Goal: Task Accomplishment & Management: Manage account settings

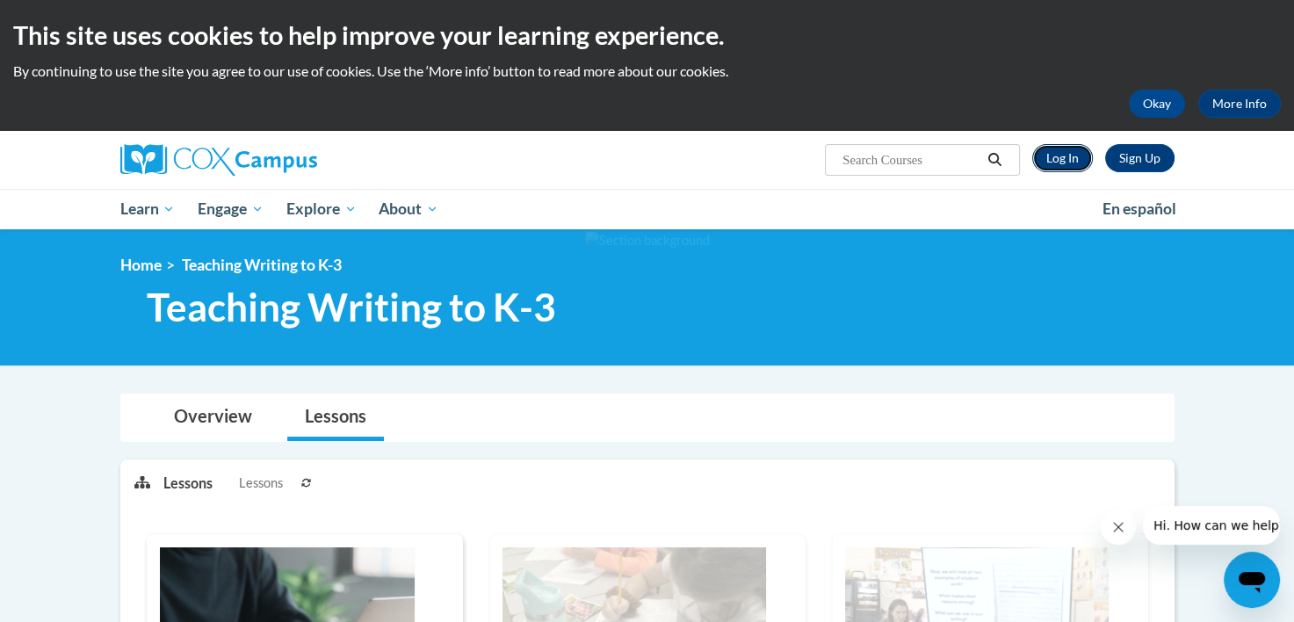
click at [1072, 161] on link "Log In" at bounding box center [1062, 158] width 61 height 28
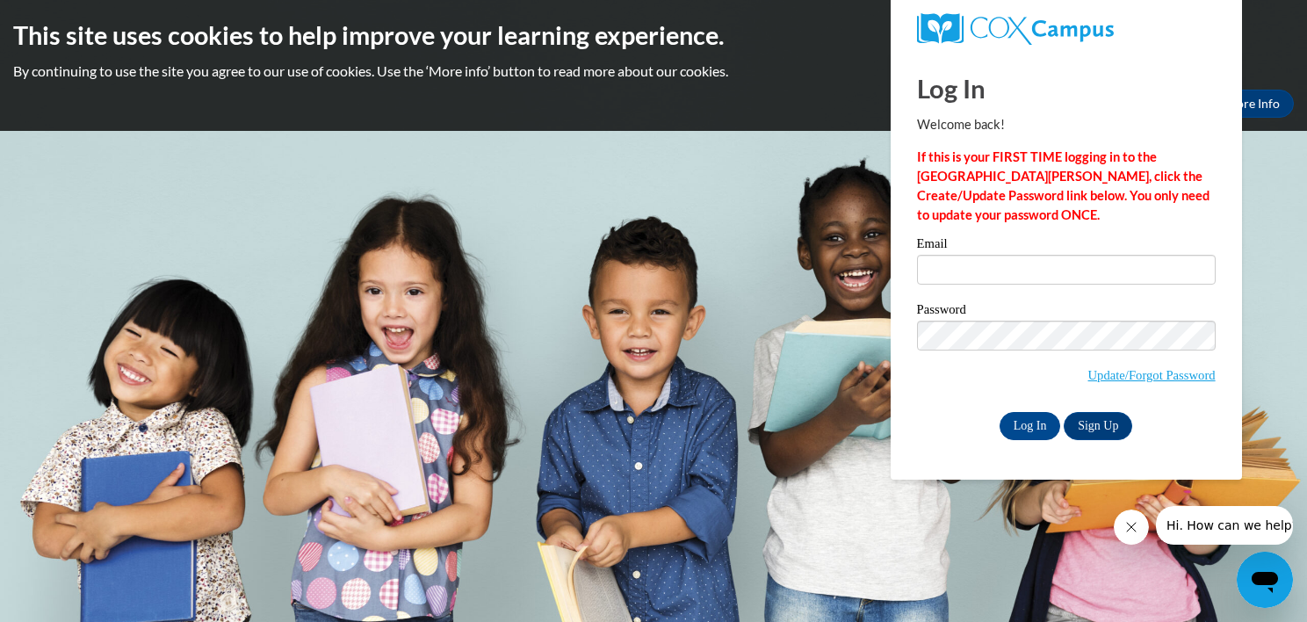
click at [1006, 230] on div "Log In Welcome back! If this is your FIRST TIME logging in to the NEW Cox Campu…" at bounding box center [1066, 246] width 299 height 387
click at [1005, 265] on input "Email" at bounding box center [1066, 270] width 299 height 30
type input "amarten@wivcs.org"
click at [1012, 408] on div "Email amarten@wivcs.org Password Update/Forgot Password Log In Sign Up OR" at bounding box center [1066, 338] width 299 height 202
click at [1015, 422] on input "Log In" at bounding box center [1030, 426] width 61 height 28
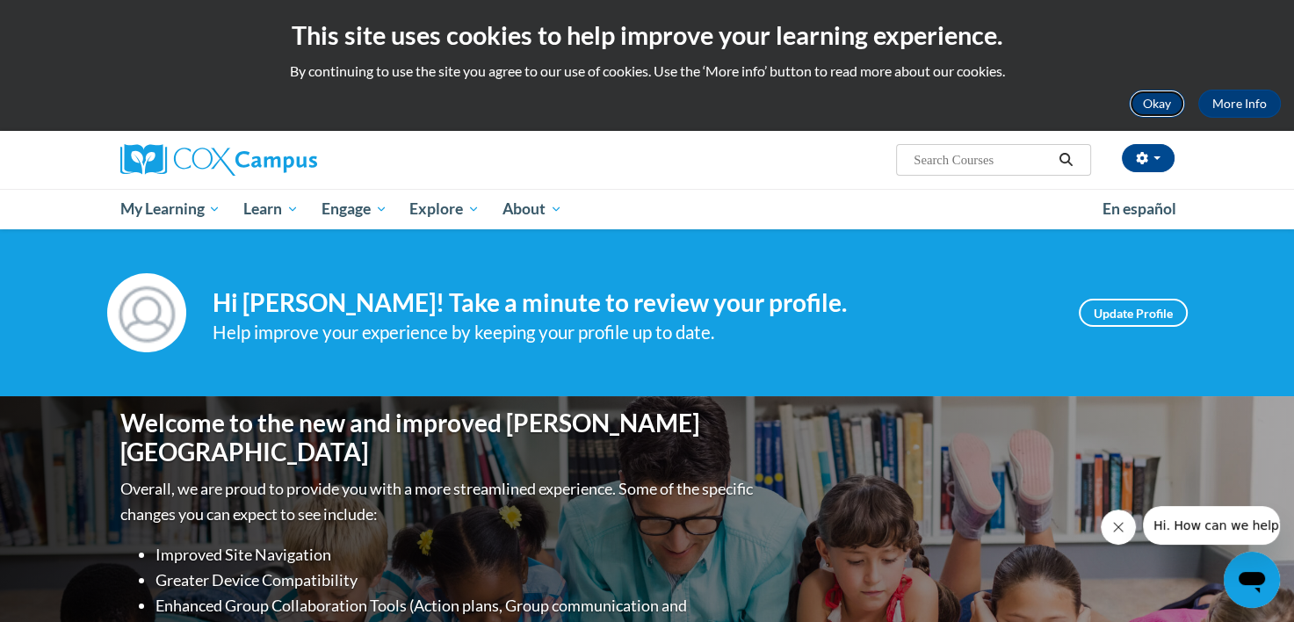
click at [1161, 97] on button "Okay" at bounding box center [1157, 104] width 56 height 28
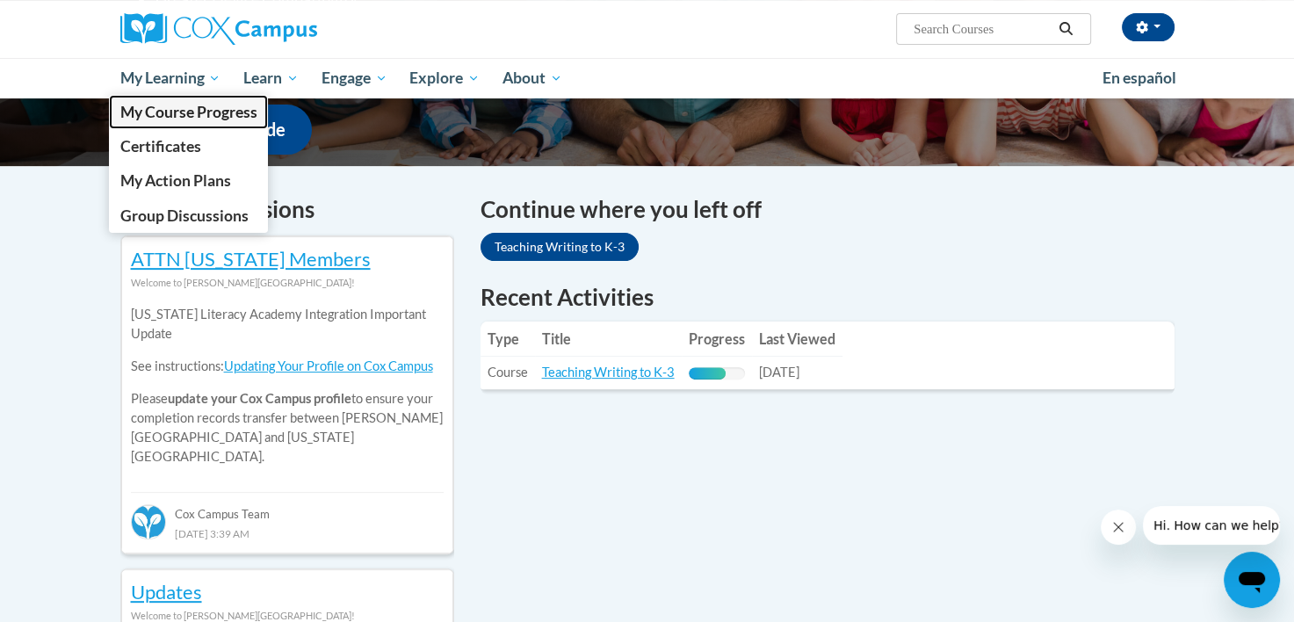
scroll to position [453, 0]
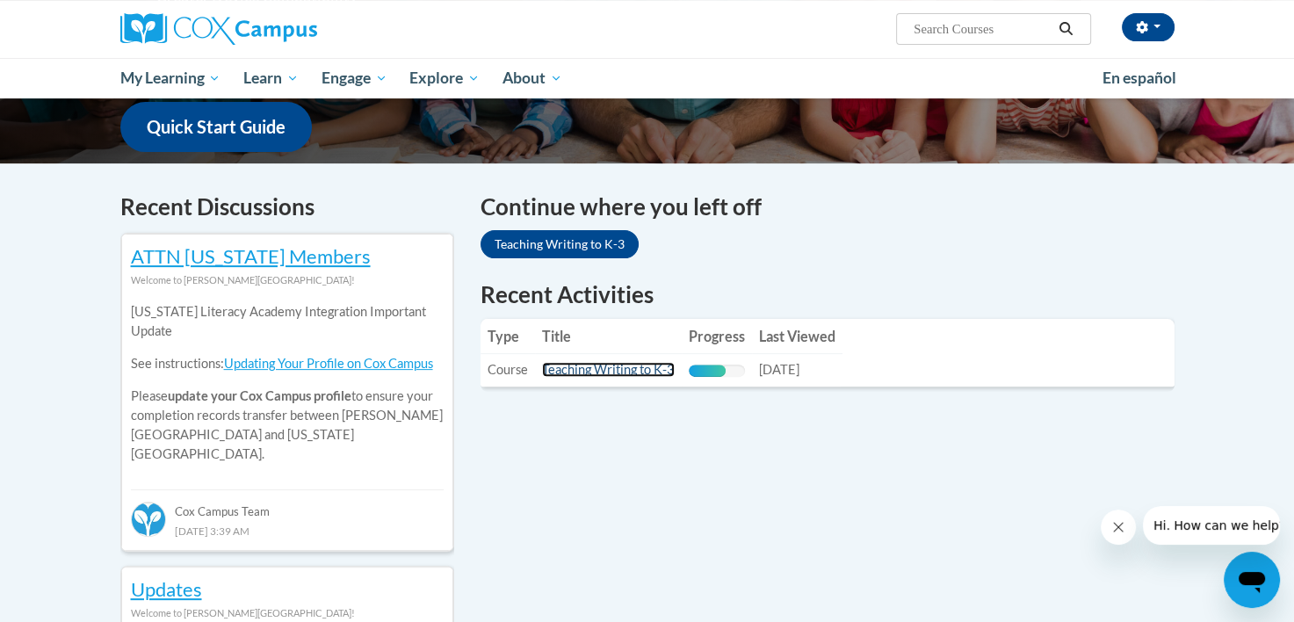
click at [597, 372] on link "Teaching Writing to K-3" at bounding box center [608, 369] width 133 height 15
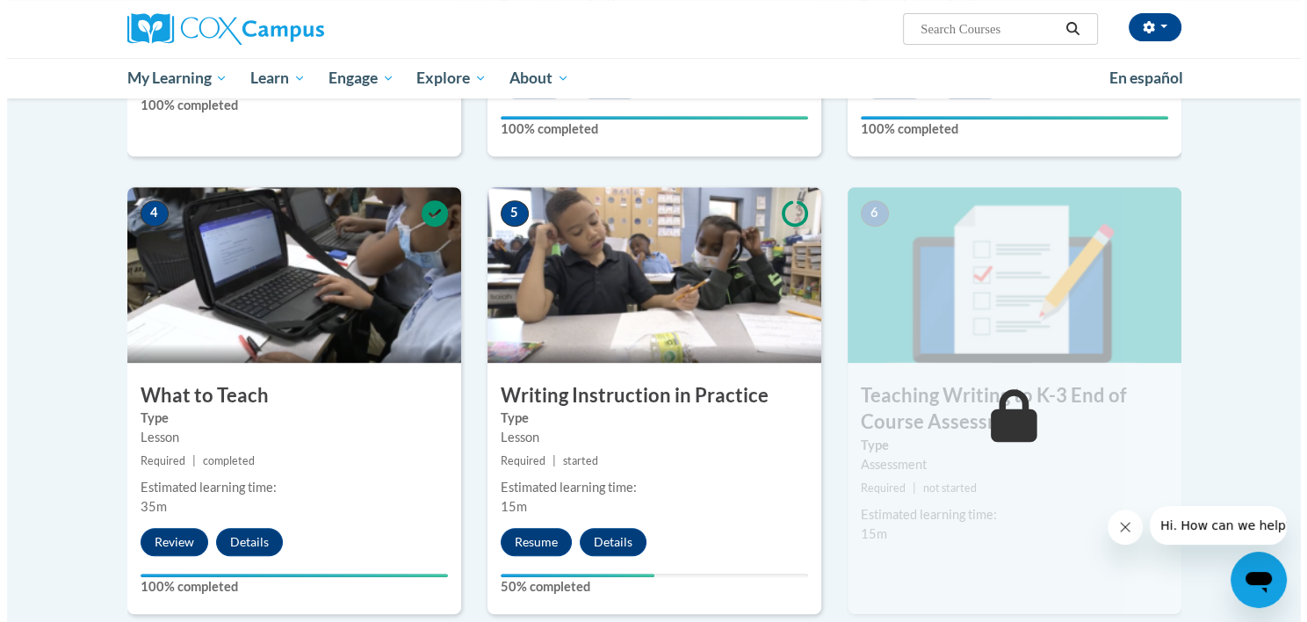
scroll to position [769, 0]
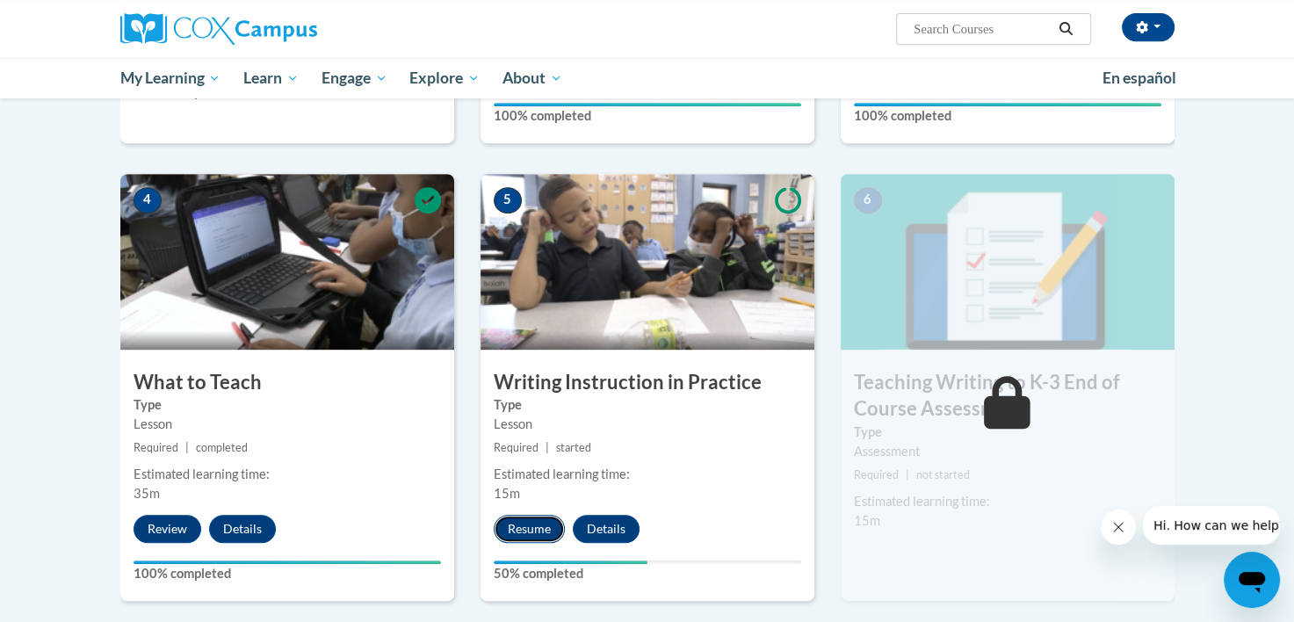
click at [525, 535] on button "Resume" at bounding box center [529, 529] width 71 height 28
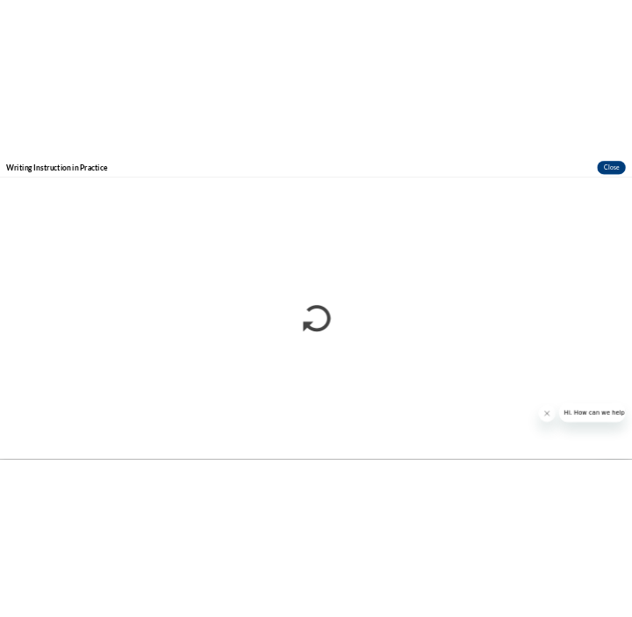
scroll to position [0, 0]
